Goal: Task Accomplishment & Management: Use online tool/utility

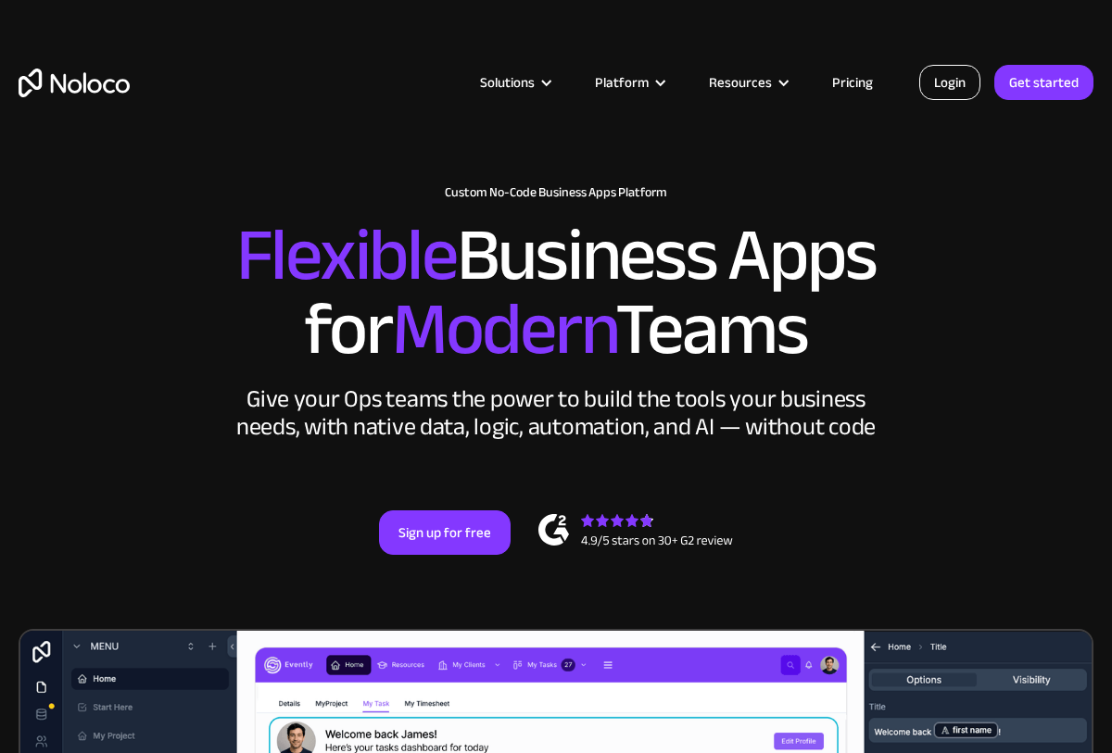
click at [958, 95] on link "Login" at bounding box center [949, 82] width 61 height 35
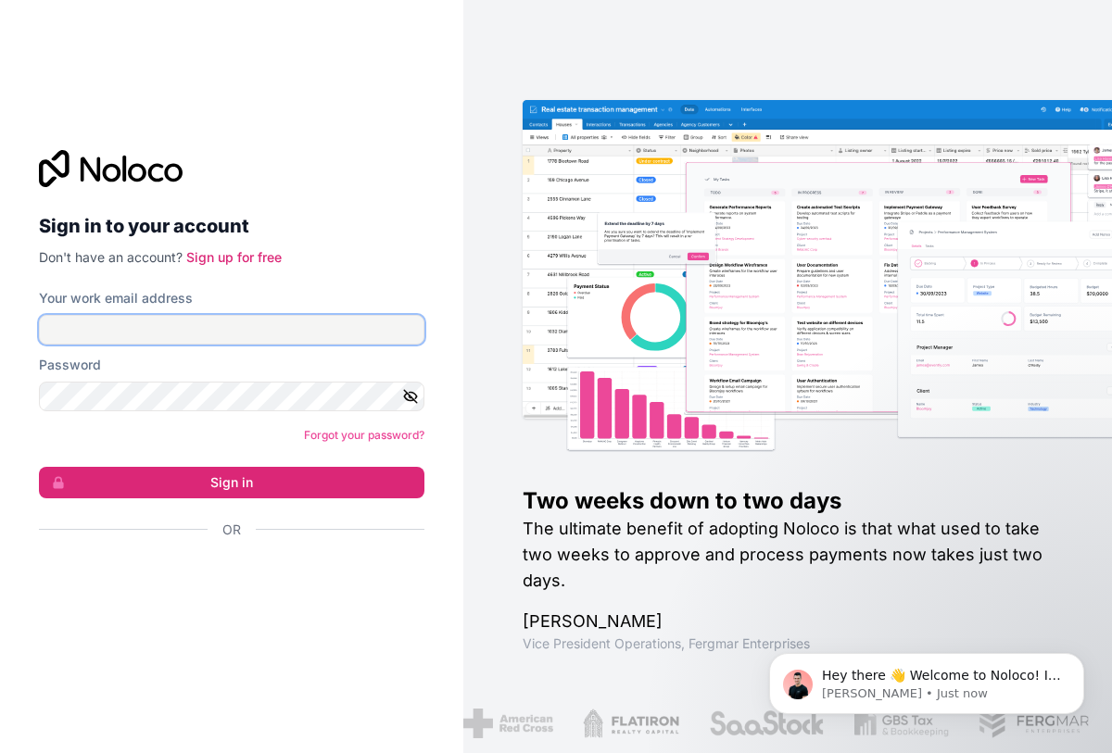
click at [296, 329] on input "Your work email address" at bounding box center [231, 330] width 385 height 30
click at [252, 322] on input "Your work email address" at bounding box center [231, 330] width 385 height 30
click at [376, 217] on h2 "Sign in to your account" at bounding box center [231, 225] width 385 height 33
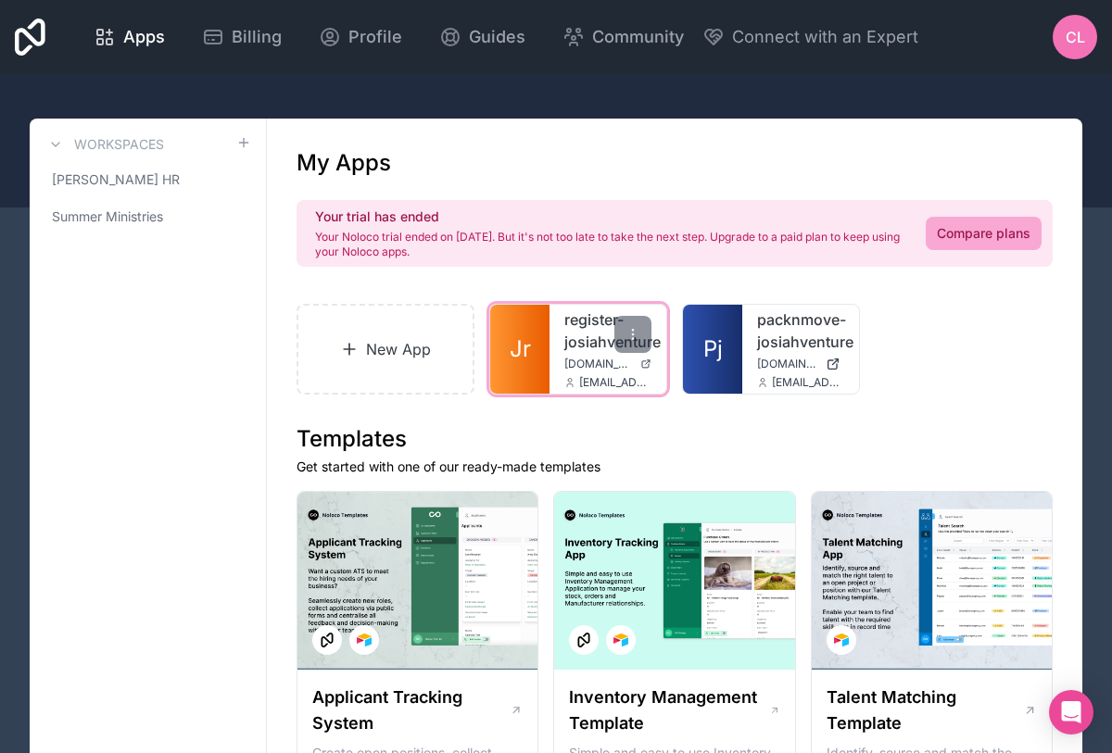
click at [537, 347] on link "Jr" at bounding box center [519, 349] width 59 height 89
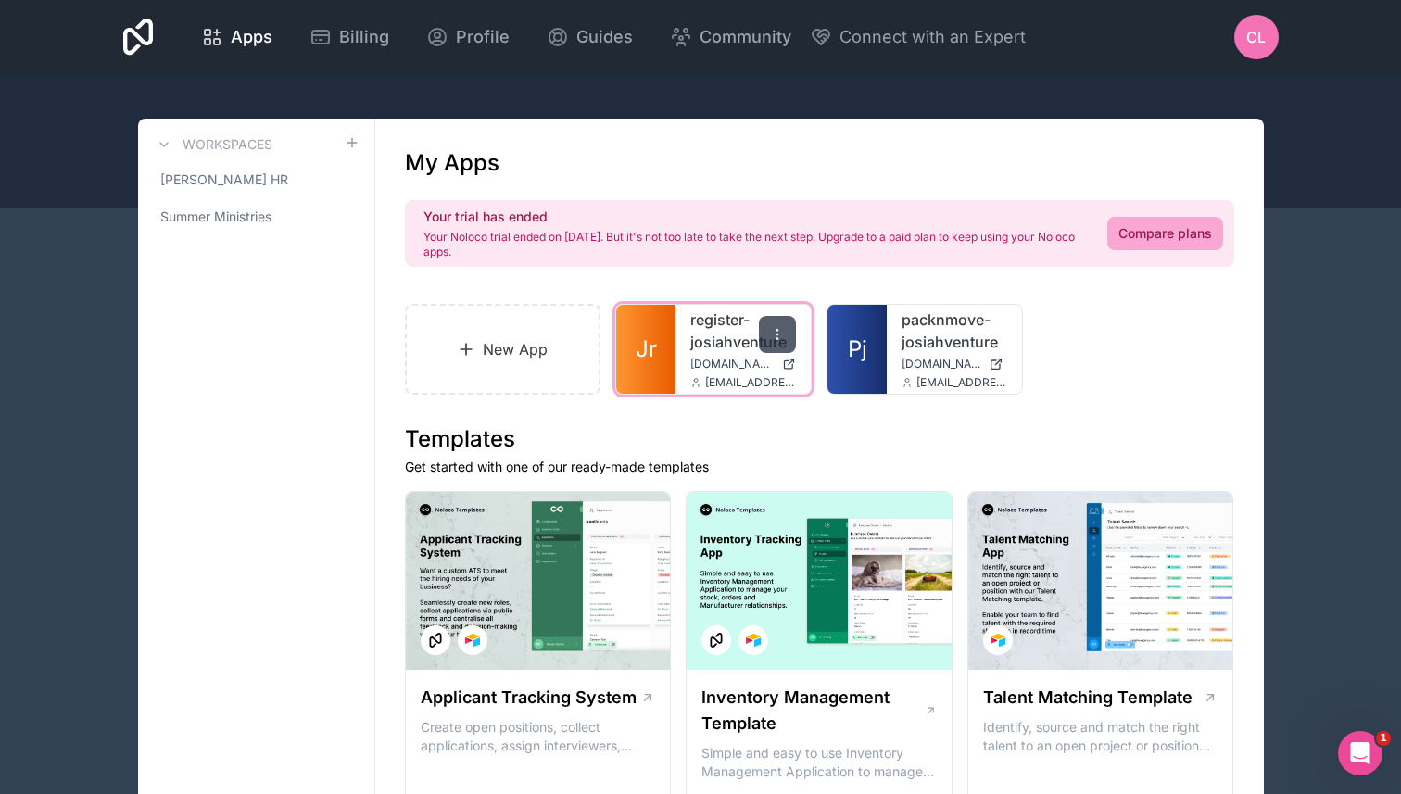
click at [780, 333] on icon at bounding box center [777, 334] width 15 height 15
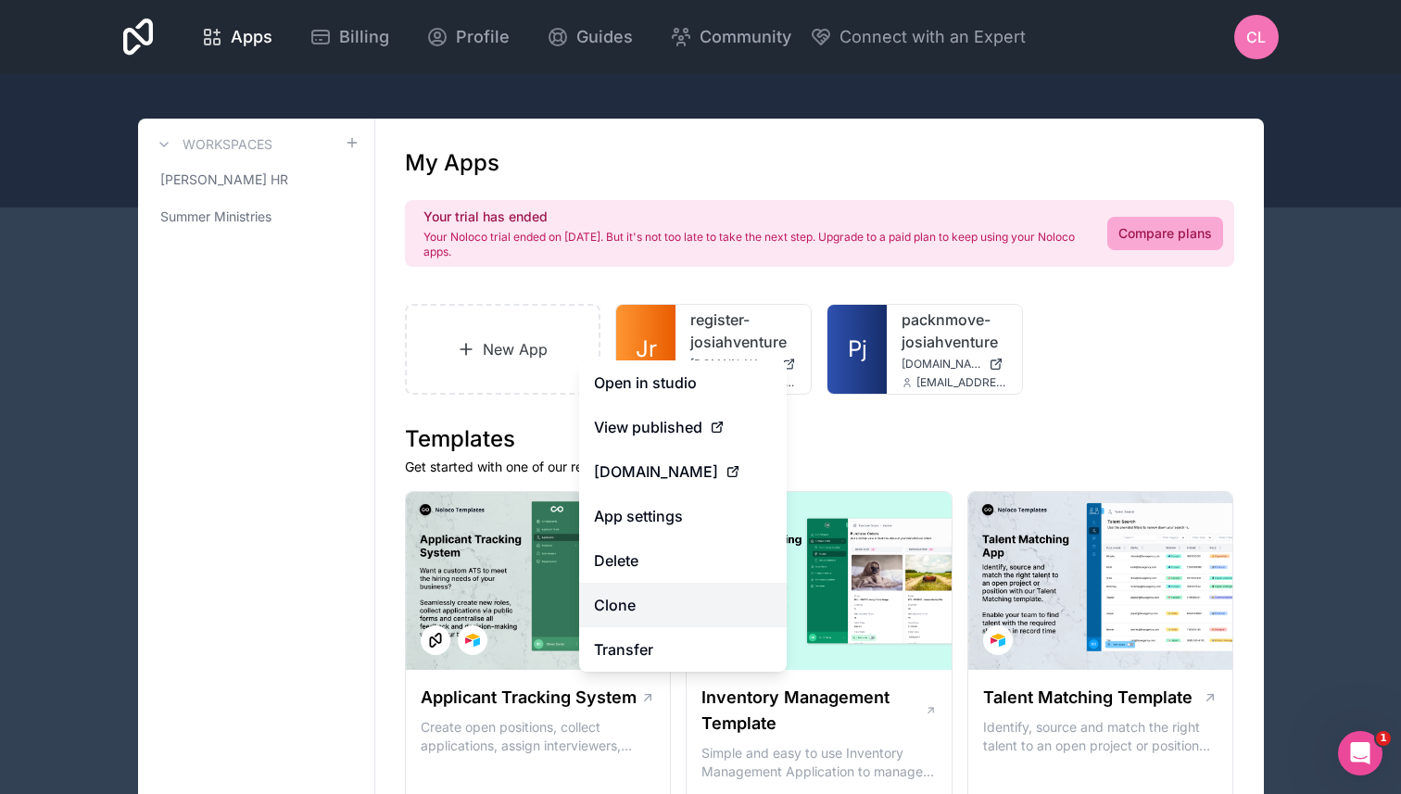
click at [650, 600] on link "Clone" at bounding box center [683, 605] width 208 height 44
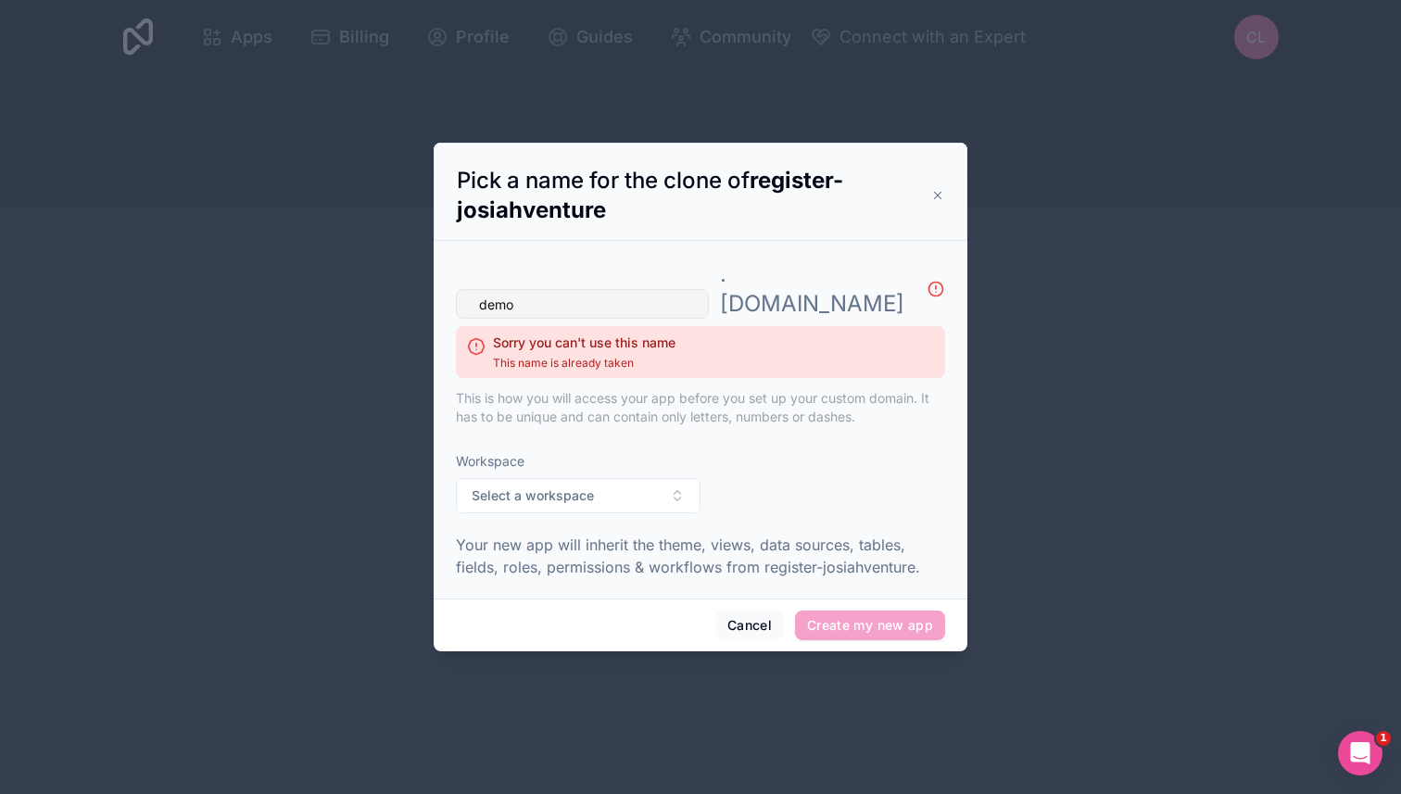
click at [479, 295] on input "demo" at bounding box center [582, 304] width 253 height 30
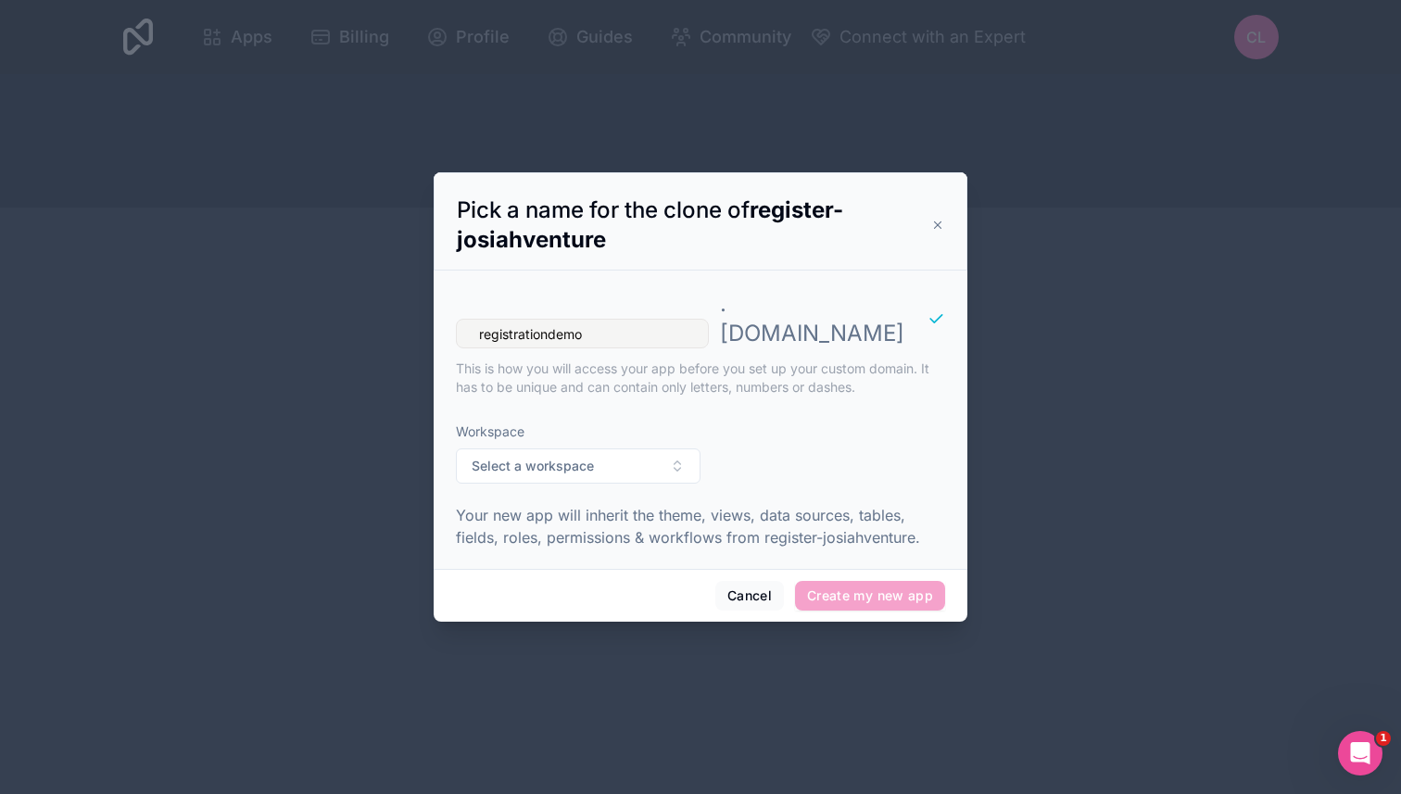
click at [719, 419] on div "Workspace Select a workspace" at bounding box center [700, 453] width 489 height 91
click at [549, 323] on input "registrationdemo" at bounding box center [582, 334] width 253 height 30
type input "registration-demo"
click at [586, 457] on span "Select a workspace" at bounding box center [533, 466] width 122 height 19
click at [552, 521] on div "[PERSON_NAME] HR" at bounding box center [577, 527] width 235 height 30
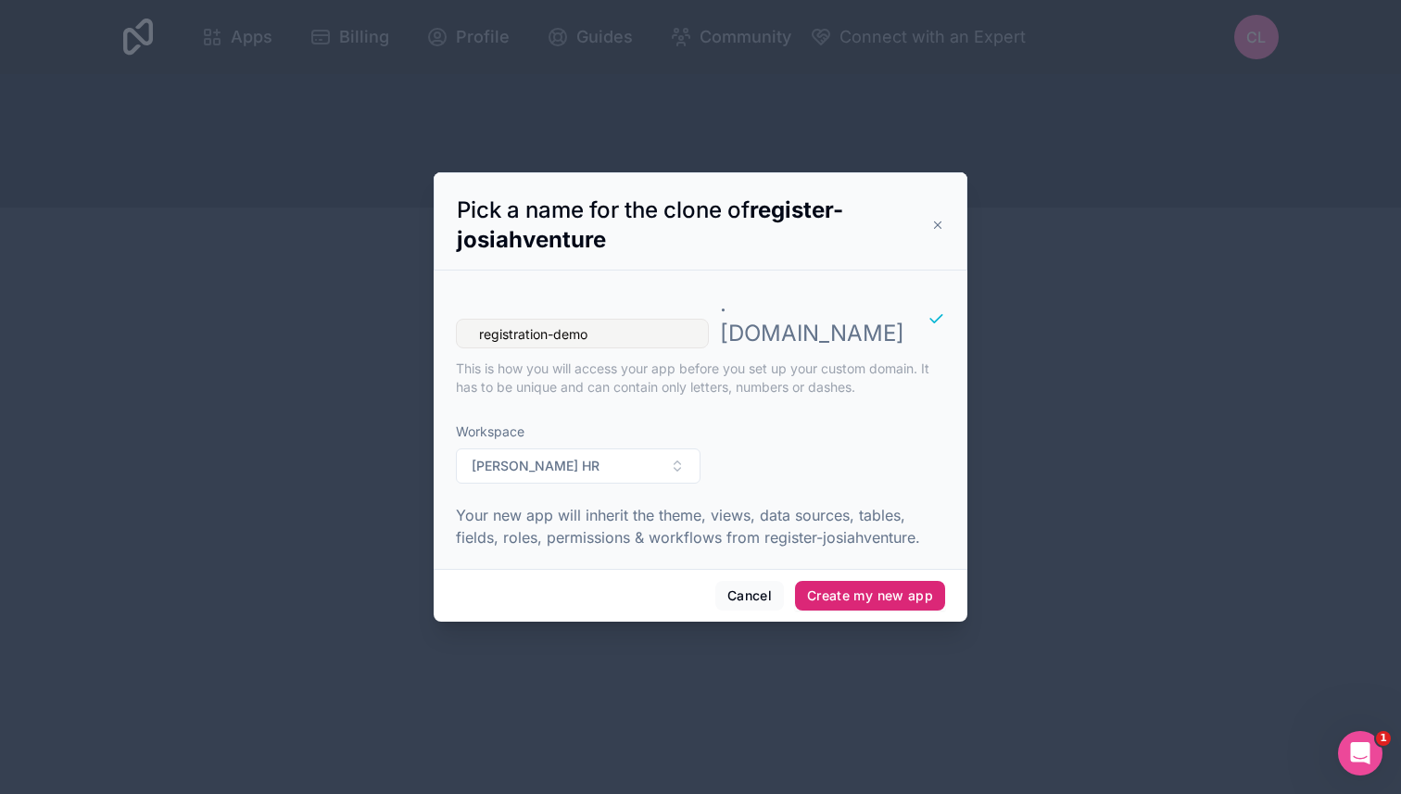
click at [878, 581] on button "Create my new app" at bounding box center [870, 596] width 150 height 30
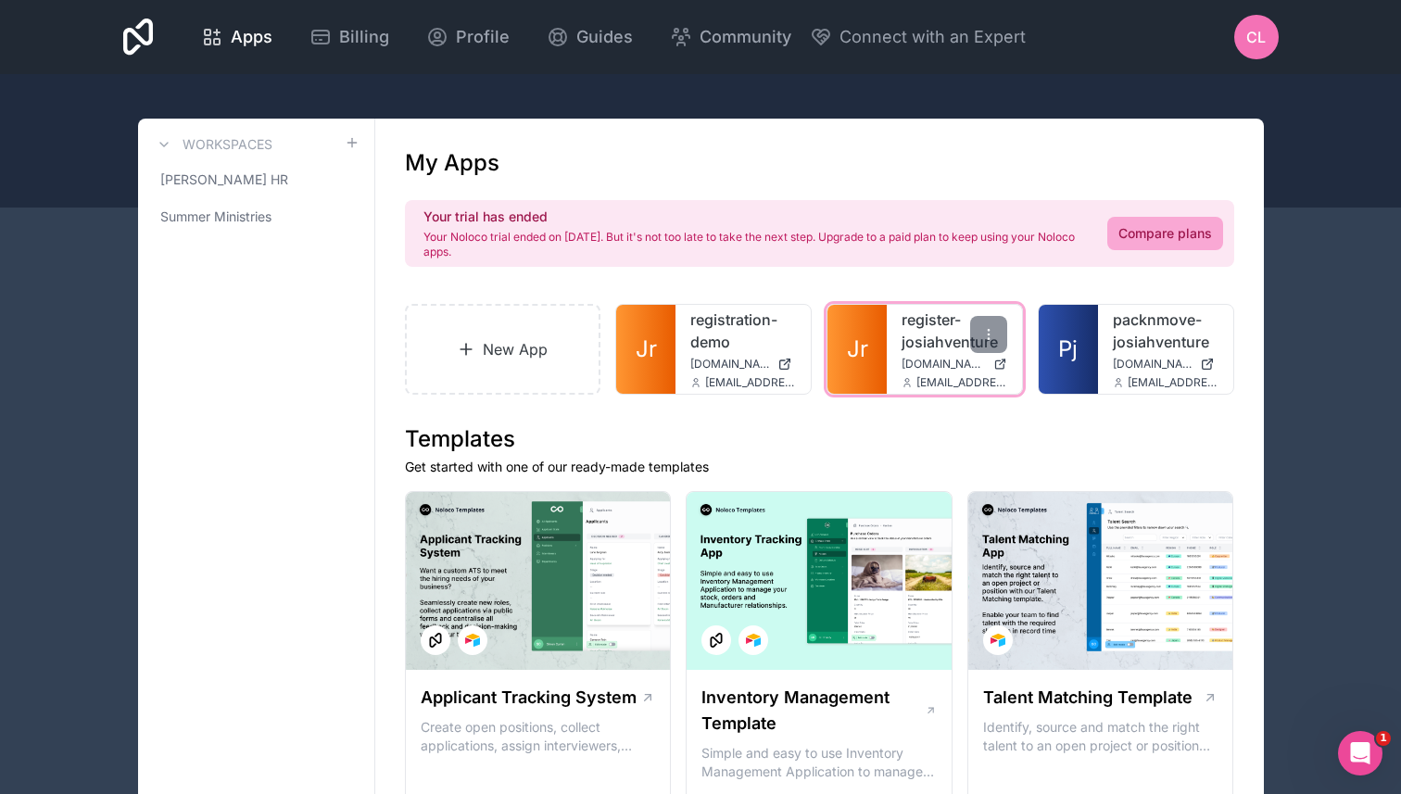
click at [872, 349] on link "Jr" at bounding box center [856, 349] width 59 height 89
